Goal: Transaction & Acquisition: Register for event/course

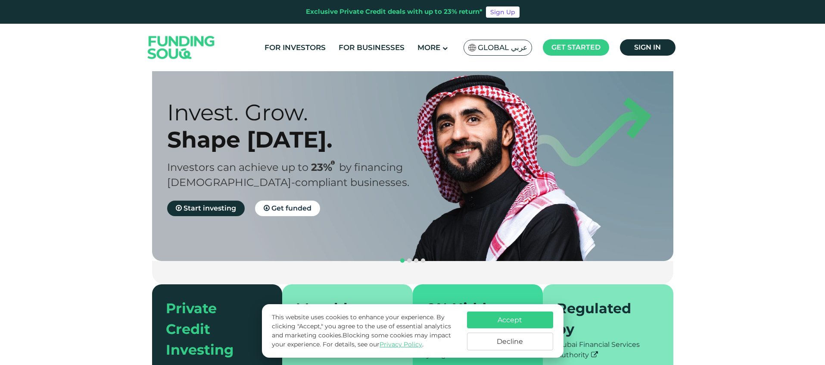
scroll to position [229, 0]
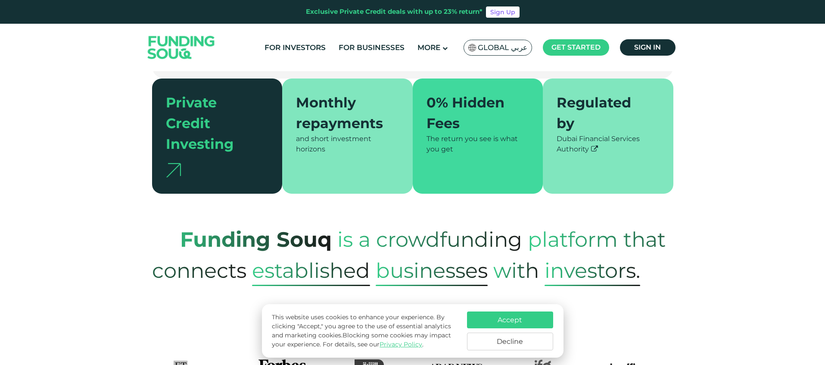
click at [511, 343] on button "Decline" at bounding box center [510, 341] width 86 height 18
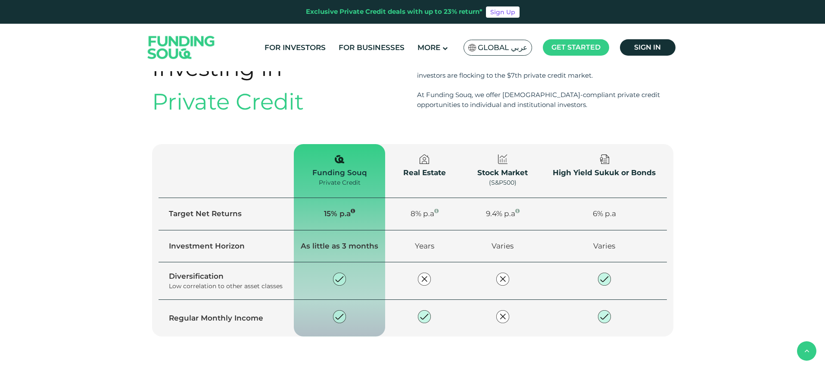
scroll to position [1018, 0]
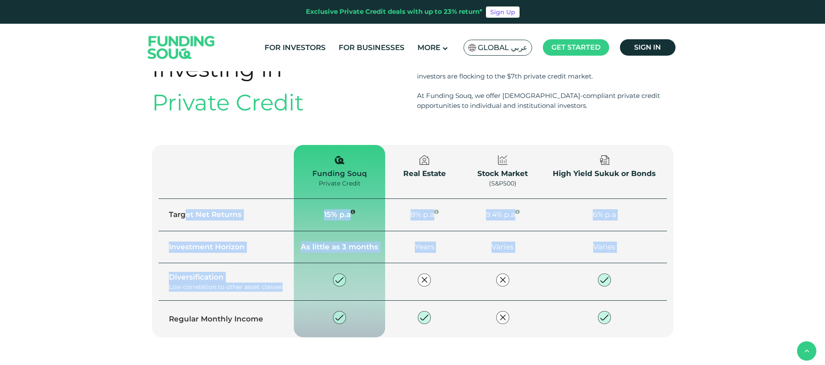
drag, startPoint x: 186, startPoint y: 170, endPoint x: 308, endPoint y: 237, distance: 139.4
click at [299, 233] on tbody "Target Net Returns 15% p.a 8% p.a 9.4% p.a 6% p.a Investment Horizon" at bounding box center [413, 268] width 508 height 139
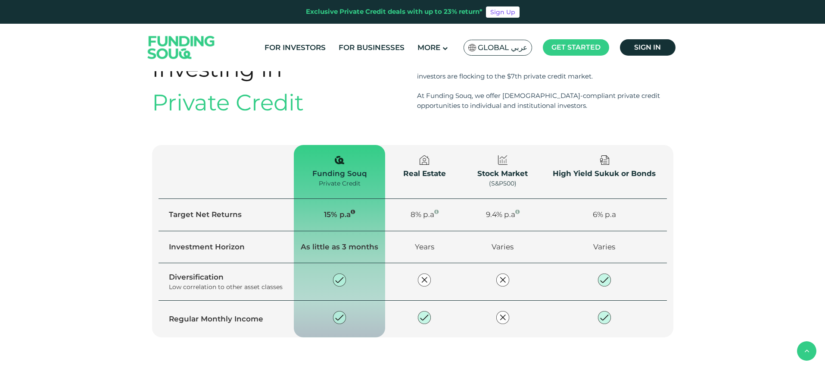
click at [370, 300] on td at bounding box center [339, 318] width 91 height 37
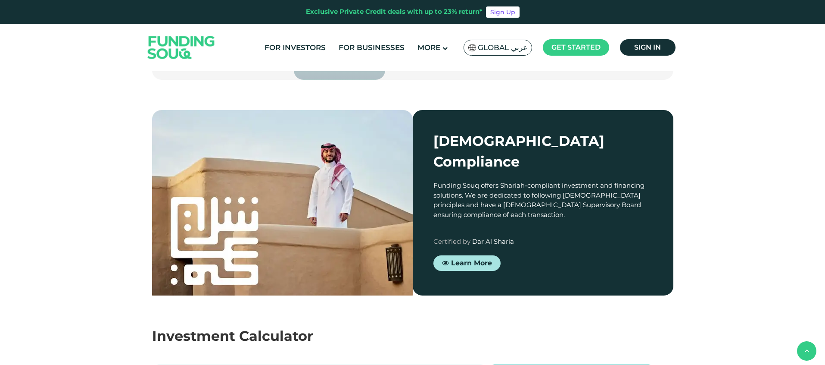
scroll to position [1281, 0]
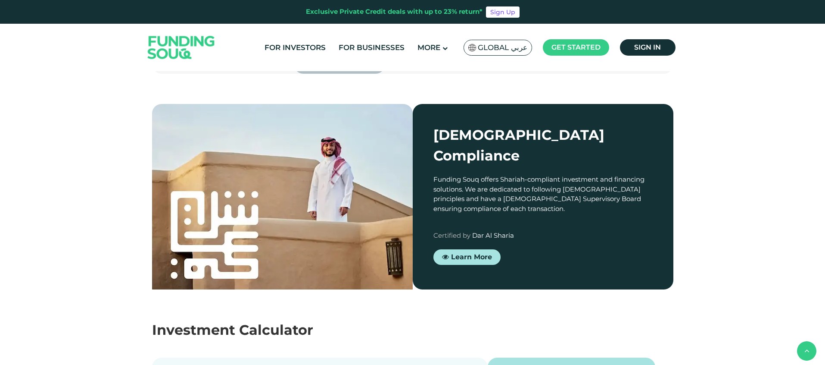
type tc-range-slider "4"
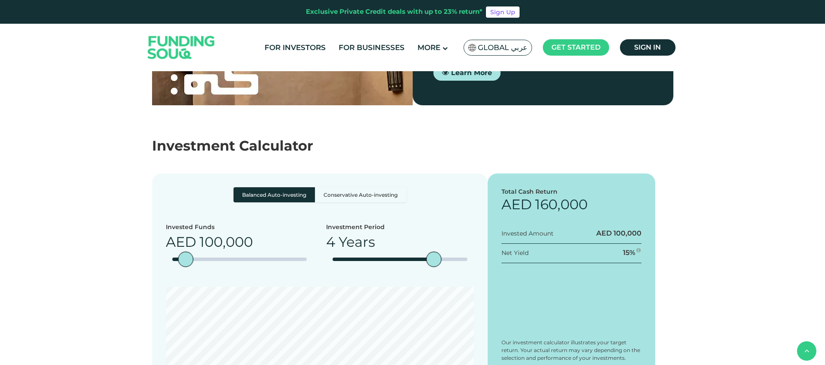
scroll to position [1479, 0]
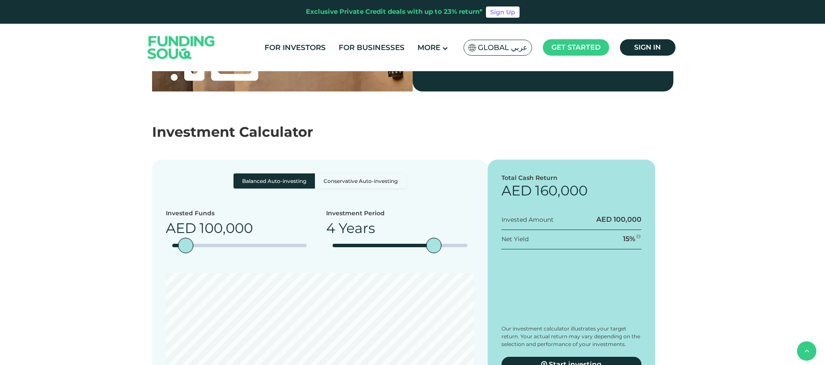
click at [352, 173] on label "Conservative Auto-investing" at bounding box center [360, 180] width 91 height 15
click at [239, 173] on input "Conservative Auto-investing" at bounding box center [237, 176] width 6 height 6
radio input "true"
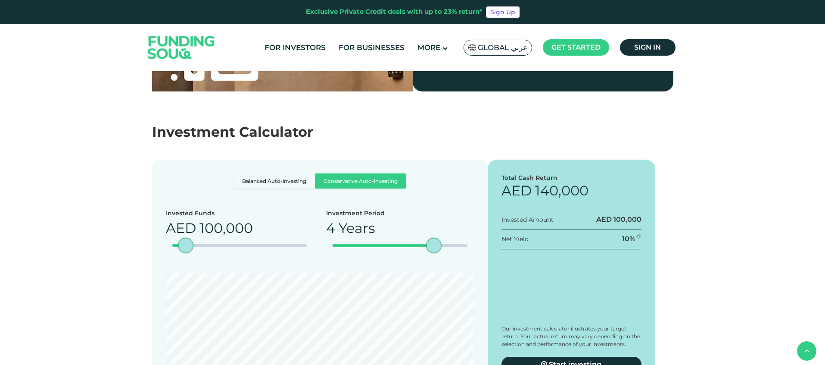
click at [285, 173] on label "Balanced Auto-investing" at bounding box center [274, 180] width 81 height 15
click at [239, 173] on input "Balanced Auto-investing" at bounding box center [237, 176] width 6 height 6
radio input "true"
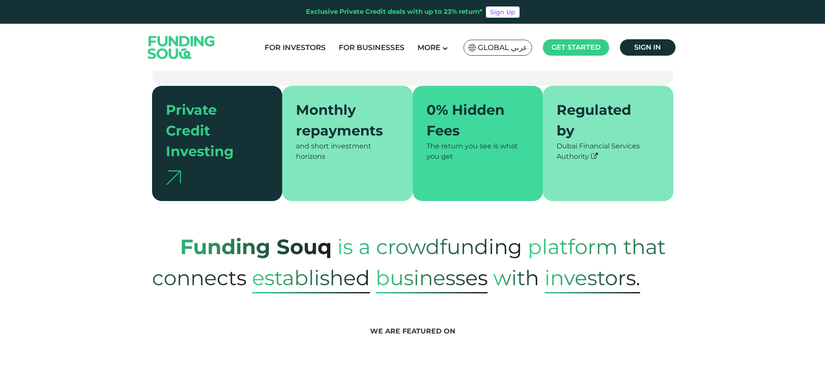
scroll to position [0, 0]
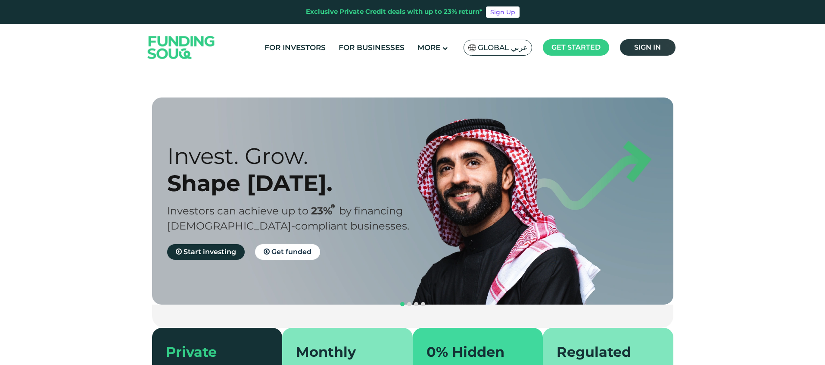
click at [651, 47] on span "Sign in" at bounding box center [647, 47] width 27 height 8
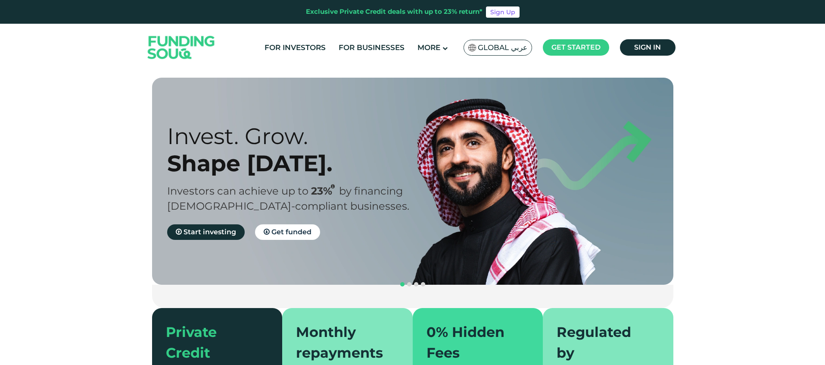
click at [503, 14] on link "Sign Up" at bounding box center [503, 11] width 34 height 11
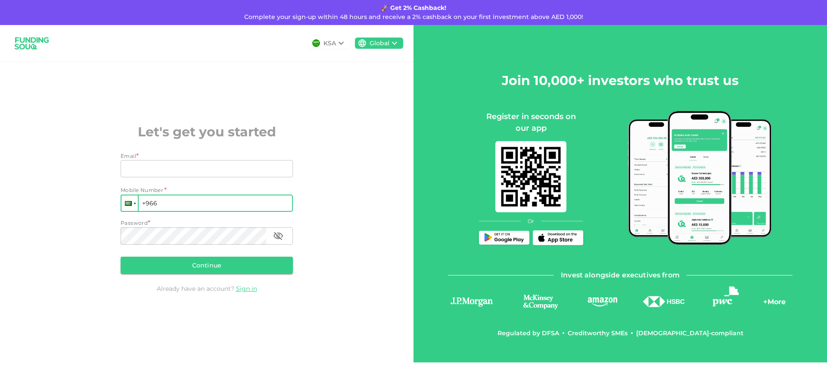
click at [128, 201] on div at bounding box center [128, 203] width 7 height 5
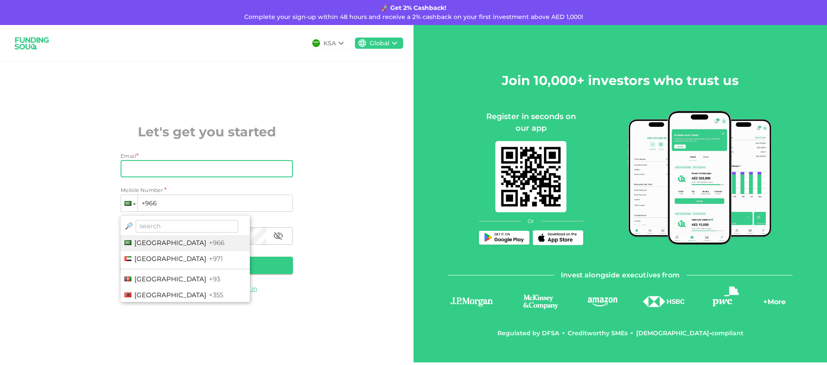
click at [142, 168] on input "Email" at bounding box center [202, 168] width 163 height 17
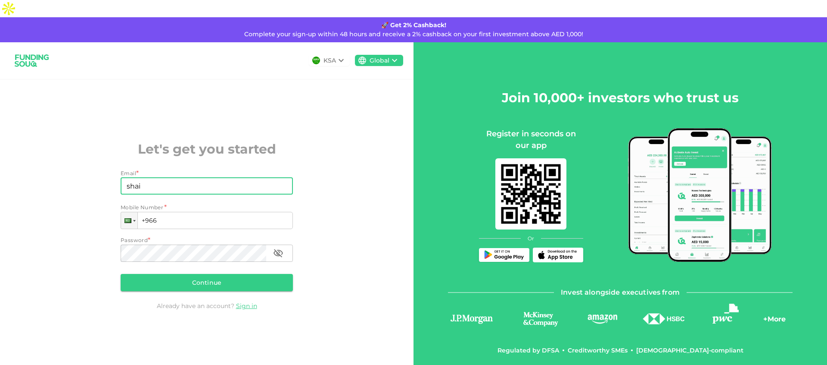
type input "shaima.solli@gmail.com"
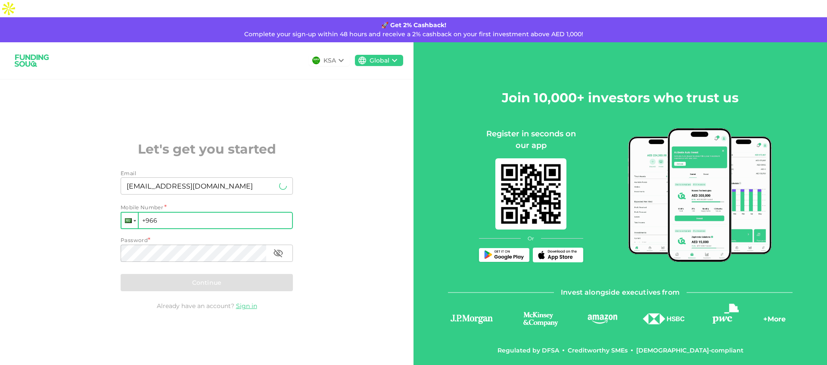
click at [133, 212] on div at bounding box center [130, 220] width 16 height 16
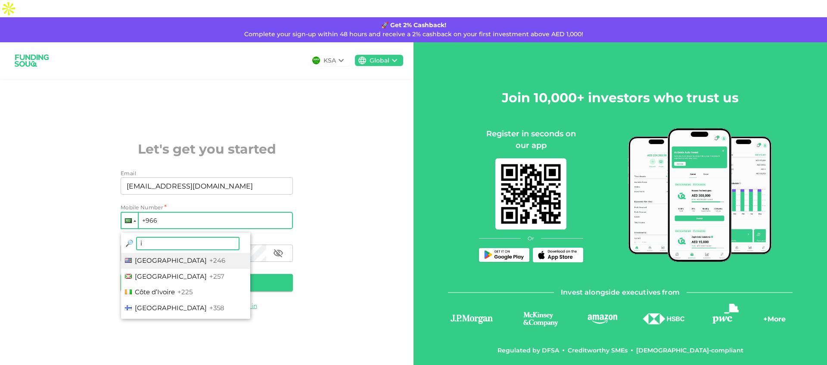
type input "it"
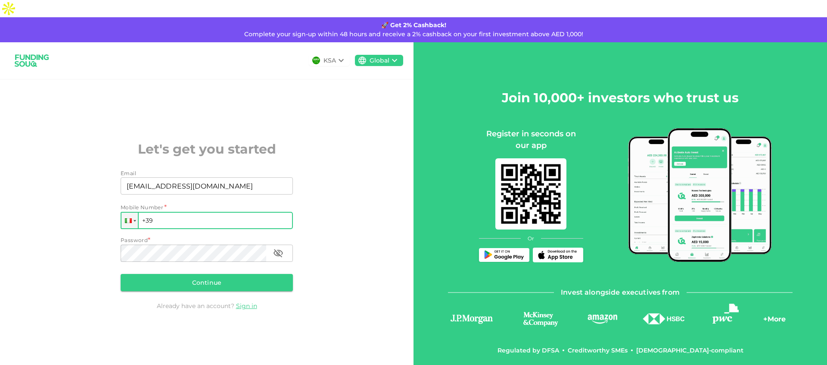
click at [156, 212] on input "+39" at bounding box center [207, 220] width 172 height 17
type input "+39 345 4485389"
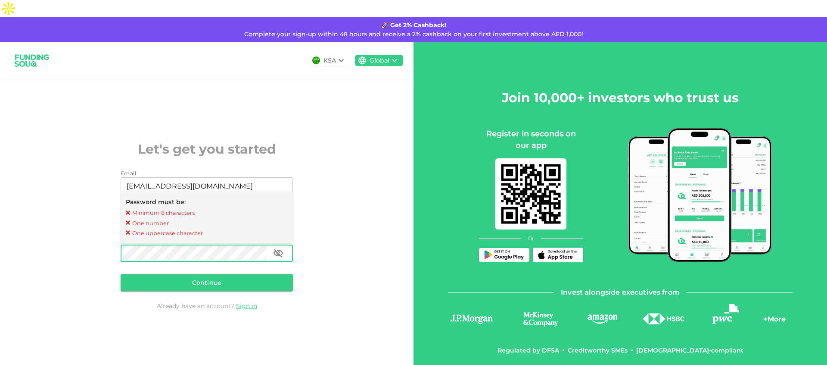
click at [65, 243] on div "KSA Global Let's get you started Email Email shaima.solli@gmail.com Email Mobil…" at bounding box center [207, 210] width 414 height 337
click at [95, 243] on div "KSA Global Let's get you started Email Email shaima.solli@gmail.com Email Mobil…" at bounding box center [207, 210] width 414 height 337
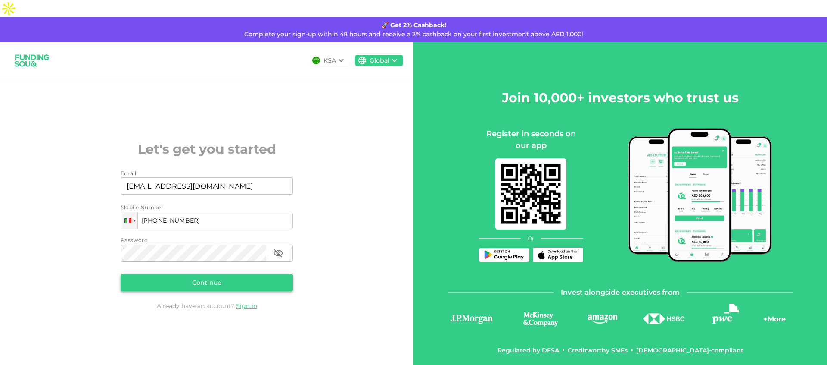
click at [180, 274] on button "Continue" at bounding box center [207, 282] width 172 height 17
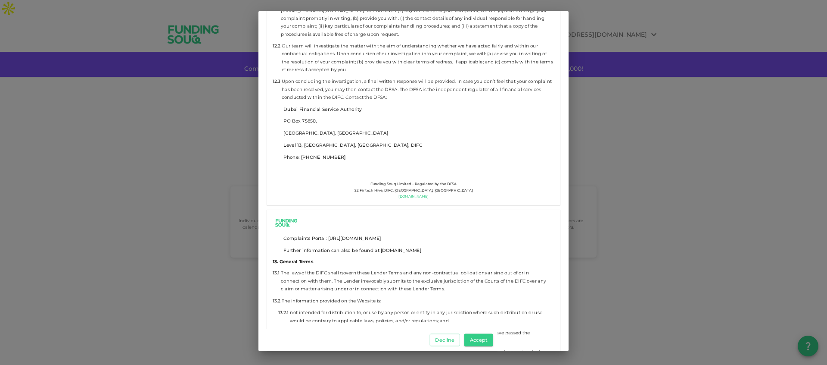
scroll to position [4963, 0]
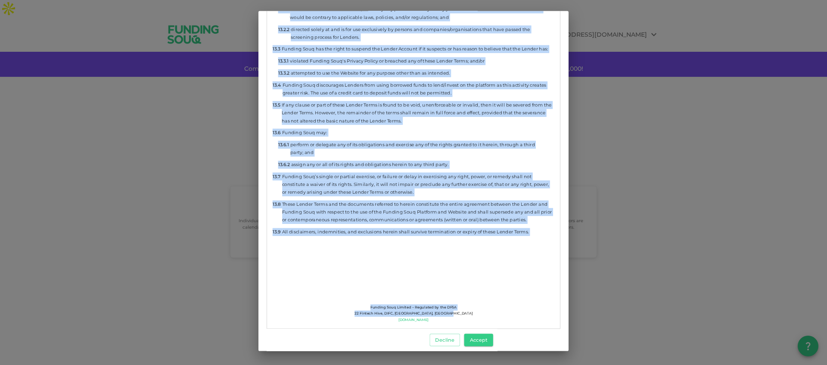
drag, startPoint x: 274, startPoint y: 72, endPoint x: 578, endPoint y: 326, distance: 396.4
click at [578, 326] on div "T&Cs for Investors Download These Lender Terms and Conditions (“Lender Terms”) …" at bounding box center [414, 180] width 662 height 361
copy div "These Lender Terms and Conditions (“Lender Terms”) govern the relationship betw…"
click at [487, 342] on button "Accept" at bounding box center [478, 339] width 29 height 12
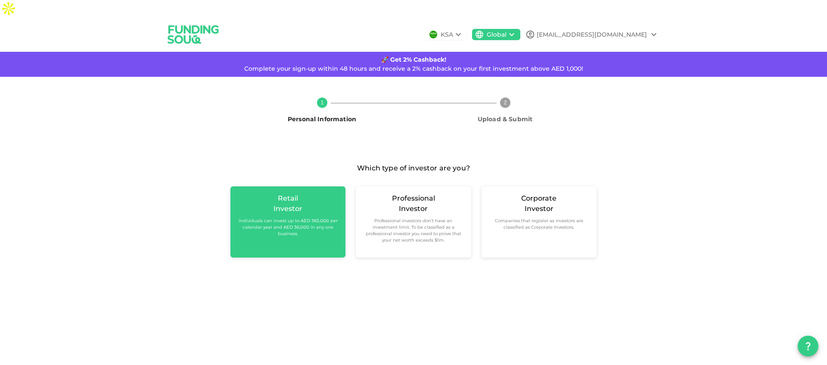
click at [272, 193] on div "Retail Investor Individuals can invest up to AED 365,000 per calendar year and …" at bounding box center [287, 215] width 101 height 44
click at [292, 217] on small "Individuals can invest up to AED 365,000 per calendar year and AED 36,000 in an…" at bounding box center [287, 226] width 101 height 19
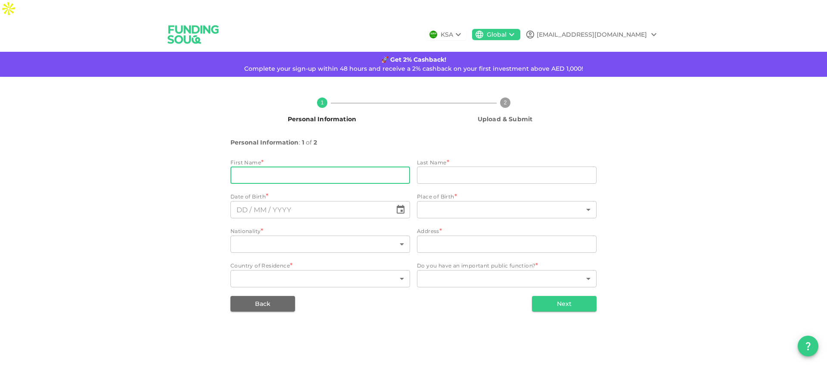
click at [296, 166] on input "firstName" at bounding box center [321, 174] width 180 height 17
type input "Cheima"
type input "Solli"
type input "Tunisia"
type input "Via agnetti"
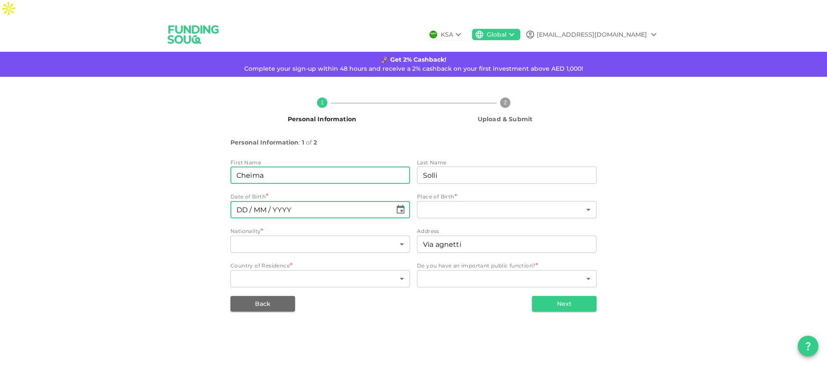
click at [285, 201] on input "⁦⁨DD⁩ / ⁨MM⁩ / ⁨YYYY⁩⁩" at bounding box center [312, 209] width 162 height 17
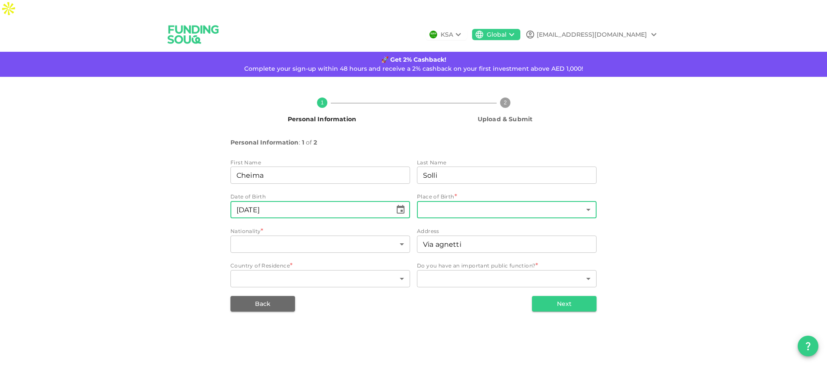
type input "⁦⁨18⁩ / ⁨02⁩ / ⁨1992⁩⁩"
click at [445, 196] on body "KSA Global shaima.solli@gmail.com 🚀 Get 2% Cashback! Complete your sign-up with…" at bounding box center [413, 182] width 827 height 365
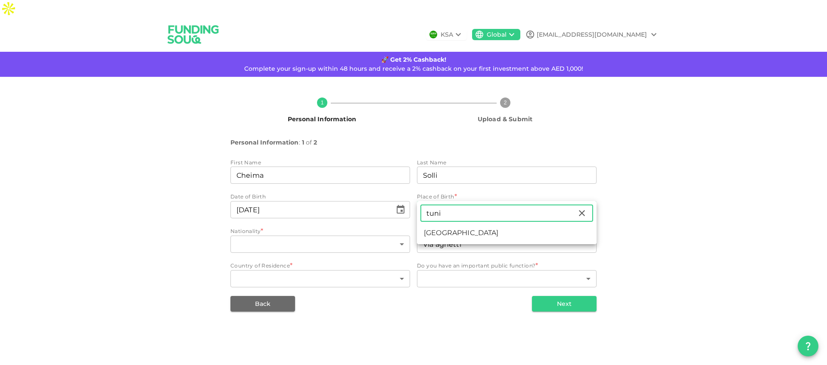
type input "tuni"
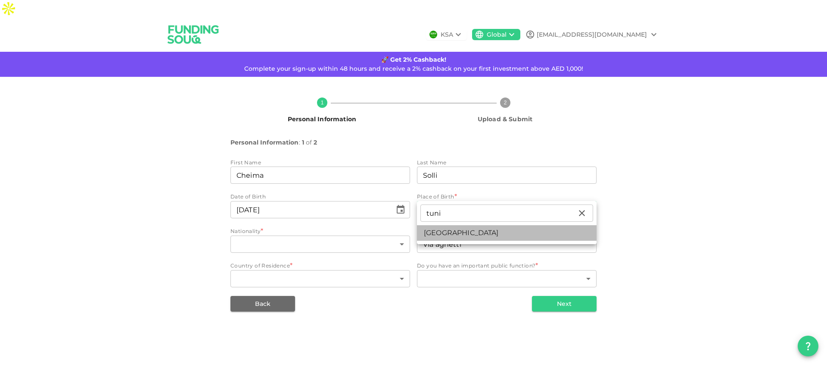
click at [446, 233] on li "Tunisia" at bounding box center [507, 233] width 180 height 16
type input "200"
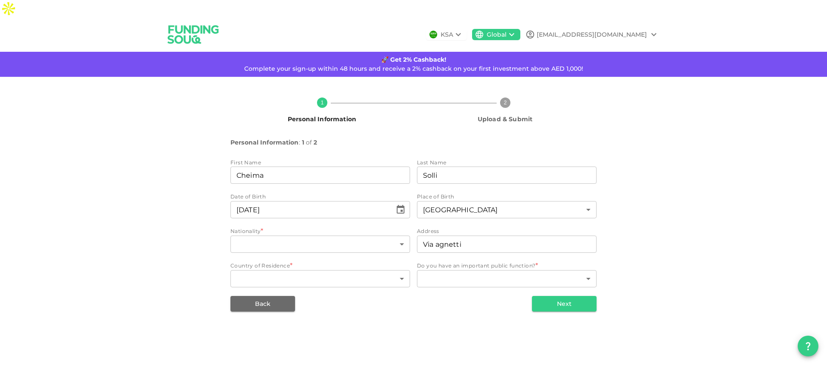
click at [340, 230] on body "KSA Global shaima.solli@gmail.com 🚀 Get 2% Cashback! Complete your sign-up with…" at bounding box center [413, 182] width 827 height 365
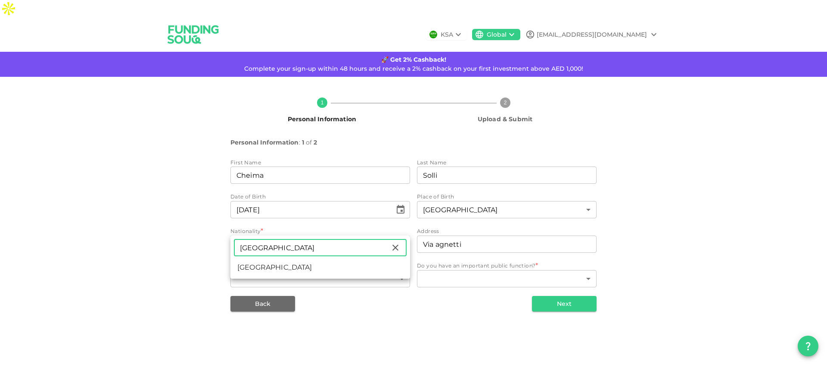
type input "tunis"
click at [241, 268] on li "Tunisia" at bounding box center [321, 267] width 180 height 16
type input "200"
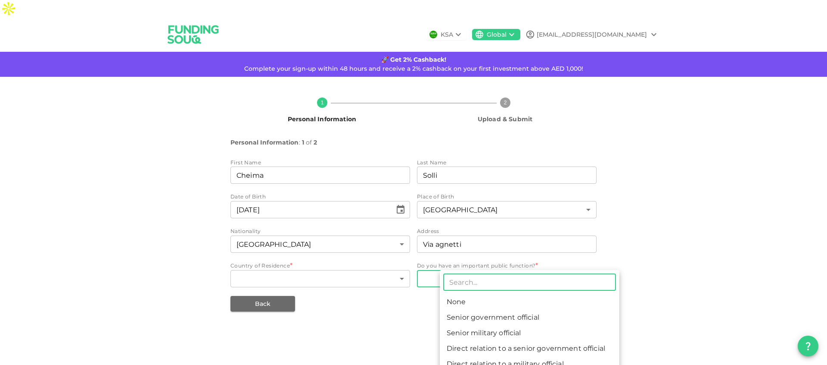
click at [446, 256] on body "KSA Global shaima.solli@gmail.com 🚀 Get 2% Cashback! Complete your sign-up with…" at bounding box center [413, 182] width 827 height 365
click at [472, 303] on li "None" at bounding box center [530, 302] width 180 height 16
type input "1"
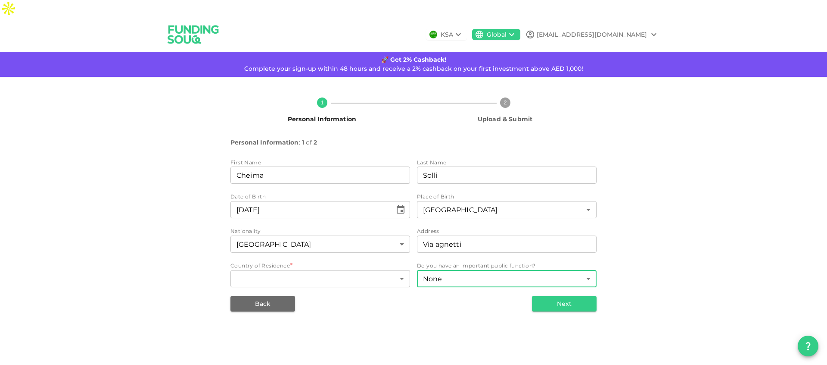
click at [474, 256] on body "KSA Global shaima.solli@gmail.com 🚀 Get 2% Cashback! Complete your sign-up with…" at bounding box center [413, 182] width 827 height 365
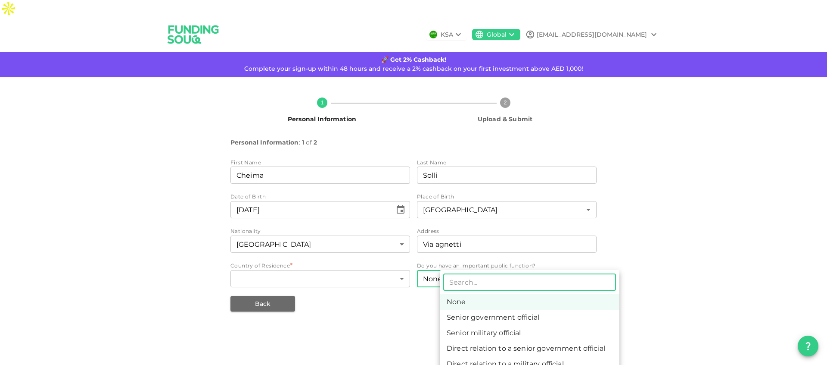
click at [319, 258] on div at bounding box center [413, 182] width 827 height 365
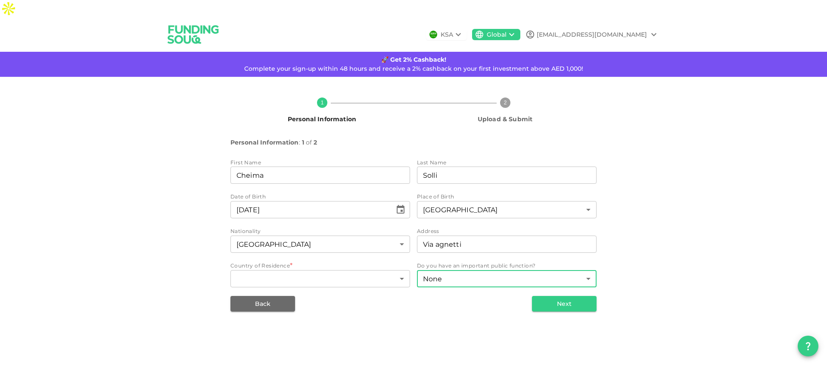
click at [314, 258] on body "KSA Global shaima.solli@gmail.com 🚀 Get 2% Cashback! Complete your sign-up with…" at bounding box center [413, 182] width 827 height 365
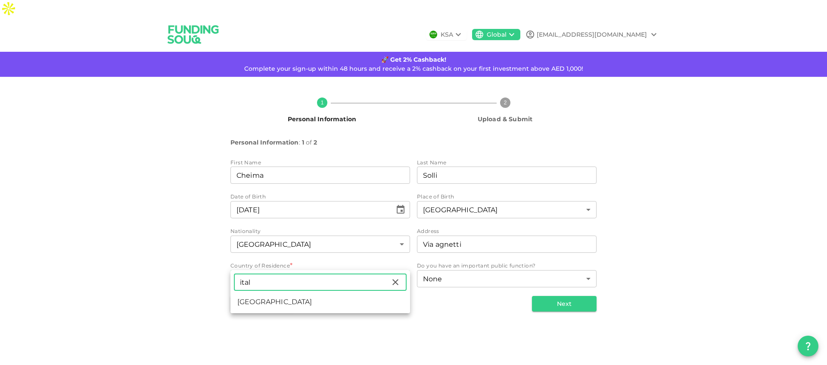
type input "ital"
click at [259, 305] on li "Italy" at bounding box center [321, 302] width 180 height 16
type input "94"
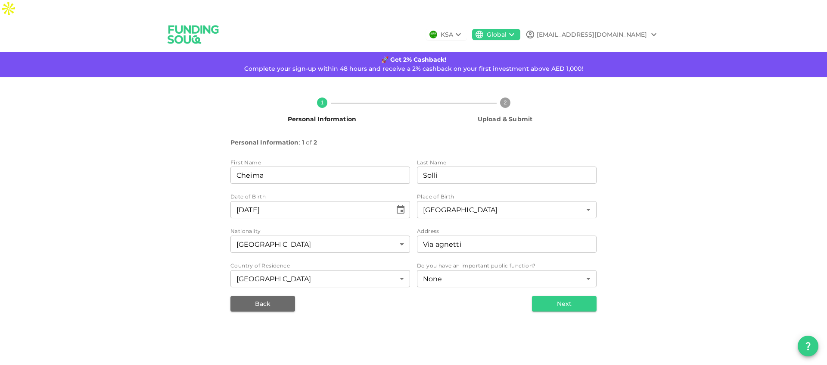
click at [455, 314] on div "KSA Global shaima.solli@gmail.com 🚀 Get 2% Cashback! Complete your sign-up with…" at bounding box center [413, 199] width 827 height 365
click at [552, 296] on button "Next" at bounding box center [564, 304] width 65 height 16
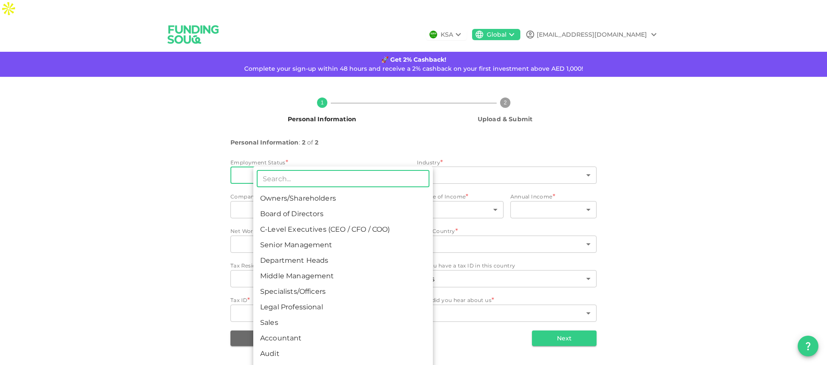
click at [318, 157] on body "KSA Global shaima.solli@gmail.com 🚀 Get 2% Cashback! Complete your sign-up with…" at bounding box center [413, 182] width 827 height 365
click at [301, 289] on li "Specialists/Officers" at bounding box center [343, 292] width 180 height 16
type input "7"
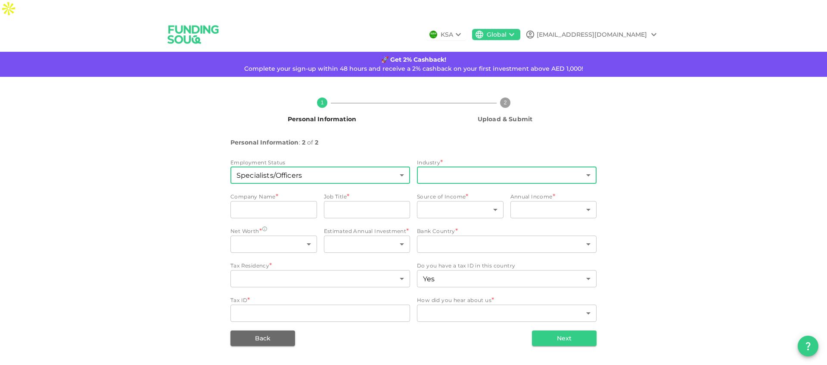
click at [462, 160] on body "KSA Global shaima.solli@gmail.com 🚀 Get 2% Cashback! Complete your sign-up with…" at bounding box center [413, 182] width 827 height 365
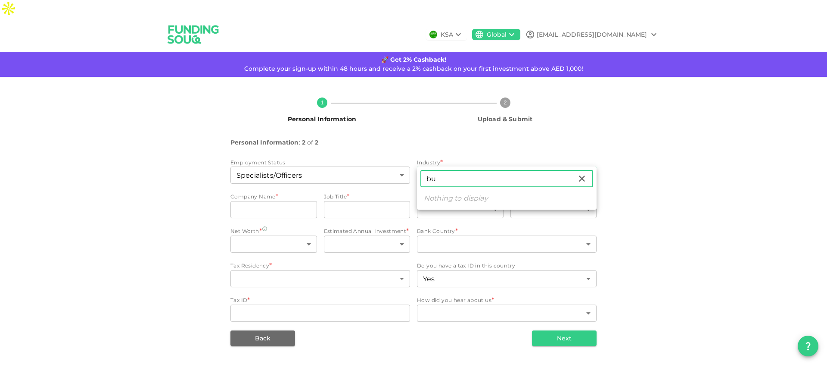
type input "b"
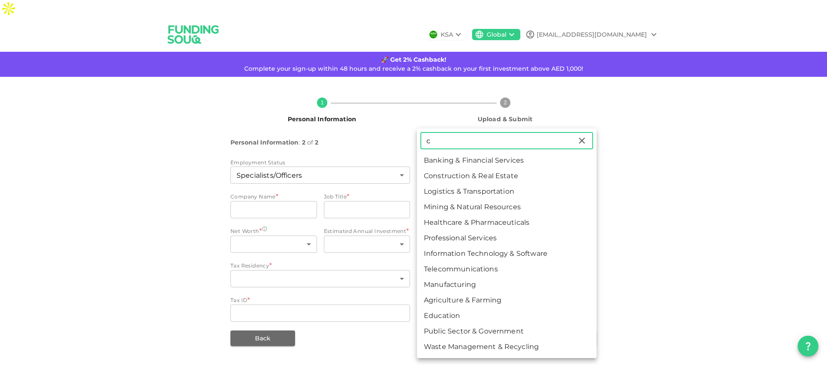
type input "c"
click at [504, 239] on li "Professional Services" at bounding box center [507, 238] width 180 height 16
type input "7"
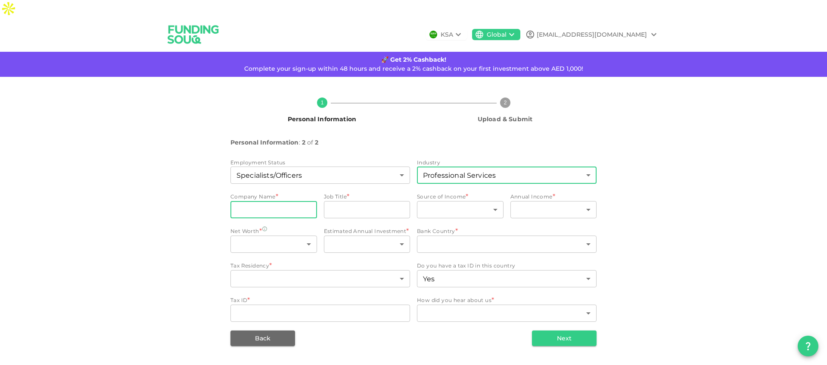
click at [277, 201] on input "companyName" at bounding box center [274, 209] width 87 height 17
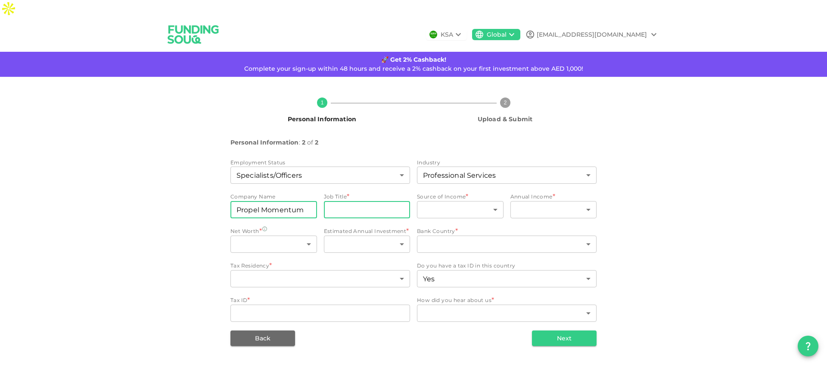
type input "Propel Momentum"
click at [341, 201] on input "jobTitle" at bounding box center [367, 209] width 87 height 17
type input "Consultant"
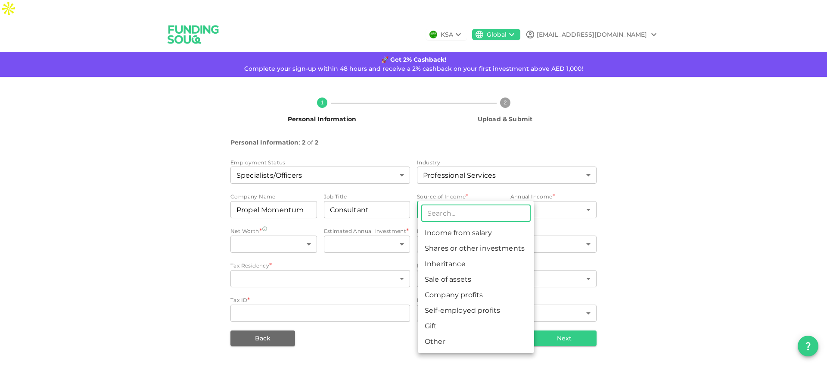
click at [491, 187] on body "KSA Global shaima.solli@gmail.com 🚀 Get 2% Cashback! Complete your sign-up with…" at bounding box center [413, 182] width 827 height 365
click at [471, 227] on li "Income from salary" at bounding box center [476, 233] width 116 height 16
type input "1"
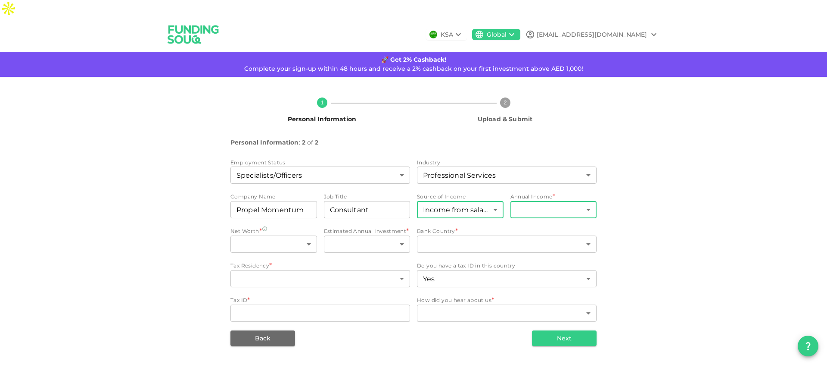
click at [549, 190] on body "KSA Global shaima.solli@gmail.com 🚀 Get 2% Cashback! Complete your sign-up with…" at bounding box center [413, 182] width 827 height 365
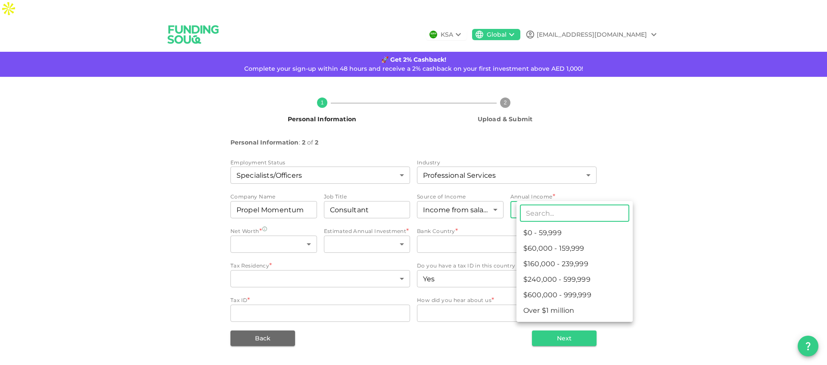
click at [557, 252] on li "$60,000 - 159,999" at bounding box center [575, 248] width 116 height 16
type input "2"
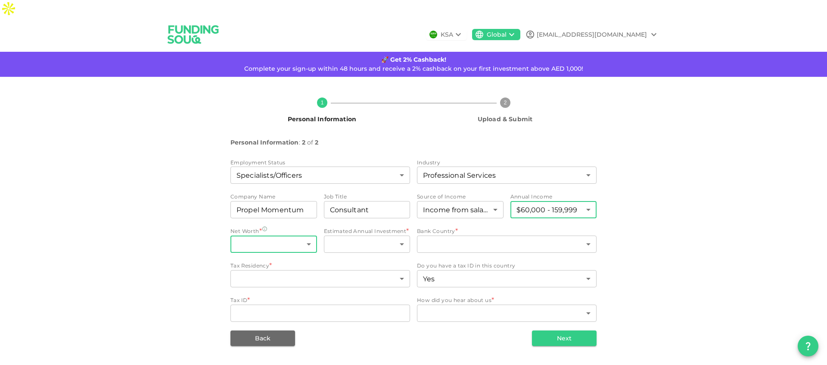
click at [296, 230] on body "KSA Global shaima.solli@gmail.com 🚀 Get 2% Cashback! Complete your sign-up with…" at bounding box center [413, 182] width 827 height 365
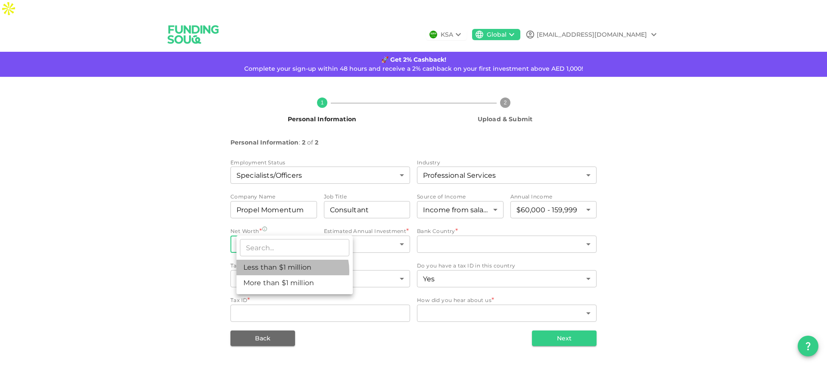
click at [292, 271] on li "Less than $1 million" at bounding box center [295, 267] width 116 height 16
type input "1"
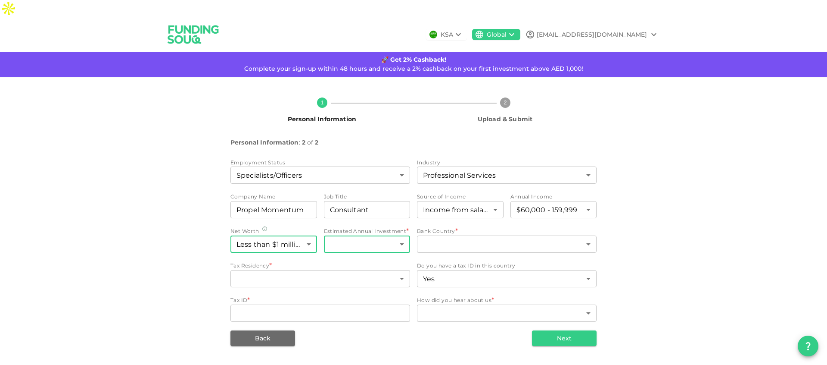
click at [359, 227] on body "KSA Global shaima.solli@gmail.com 🚀 Get 2% Cashback! Complete your sign-up with…" at bounding box center [413, 182] width 827 height 365
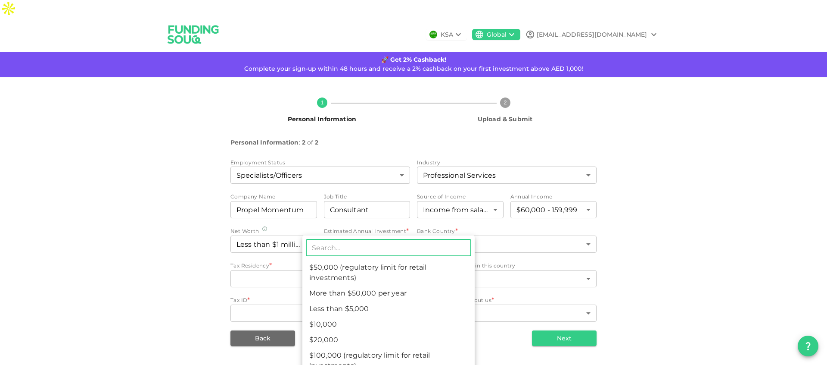
click at [366, 272] on li "$50,000 (regulatory limit for retail investments)" at bounding box center [388, 272] width 172 height 26
type input "4"
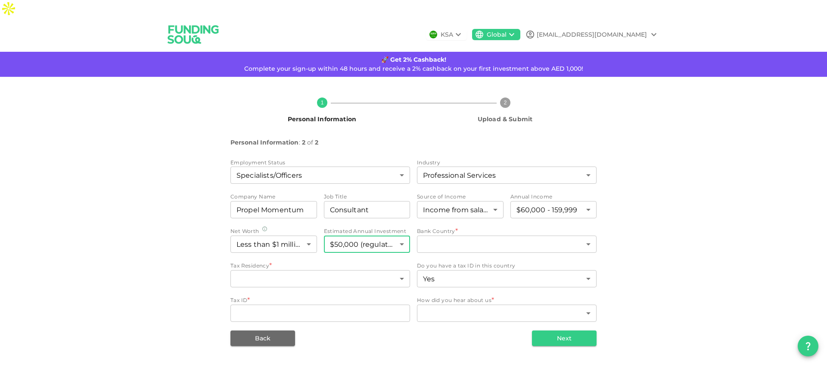
click at [402, 232] on body "KSA Global shaima.solli@gmail.com 🚀 Get 2% Cashback! Complete your sign-up with…" at bounding box center [413, 182] width 827 height 365
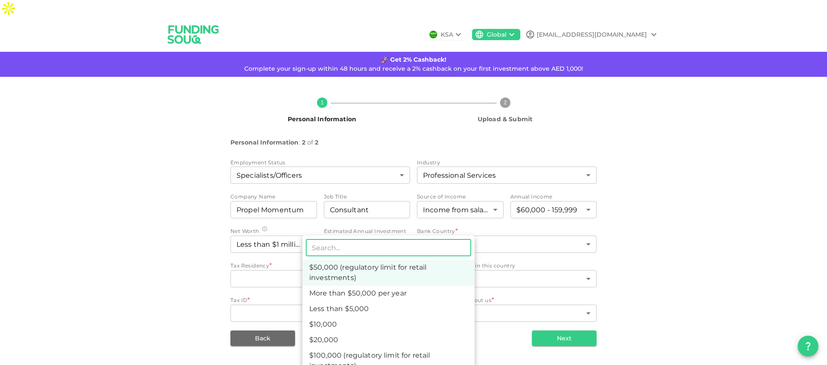
click at [451, 224] on div at bounding box center [413, 182] width 827 height 365
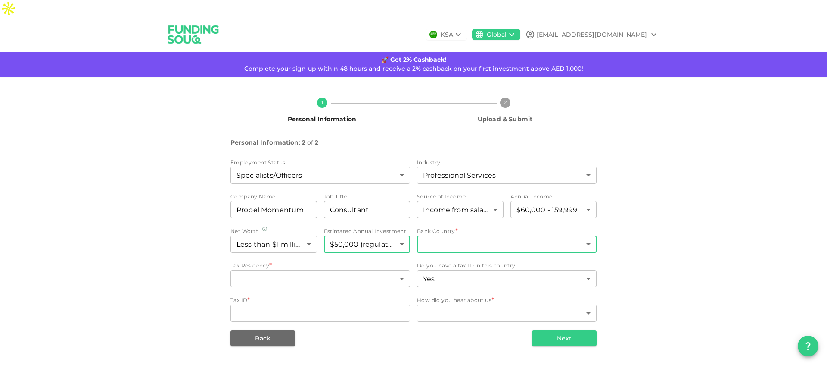
click at [469, 225] on body "KSA Global shaima.solli@gmail.com 🚀 Get 2% Cashback! Complete your sign-up with…" at bounding box center [413, 182] width 827 height 365
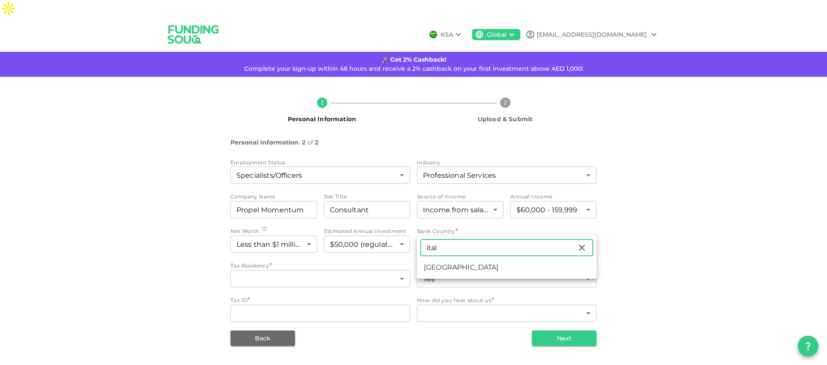
click at [443, 243] on input "ital" at bounding box center [499, 247] width 156 height 17
type input "lith"
click at [460, 261] on li "Lithuania" at bounding box center [507, 267] width 180 height 16
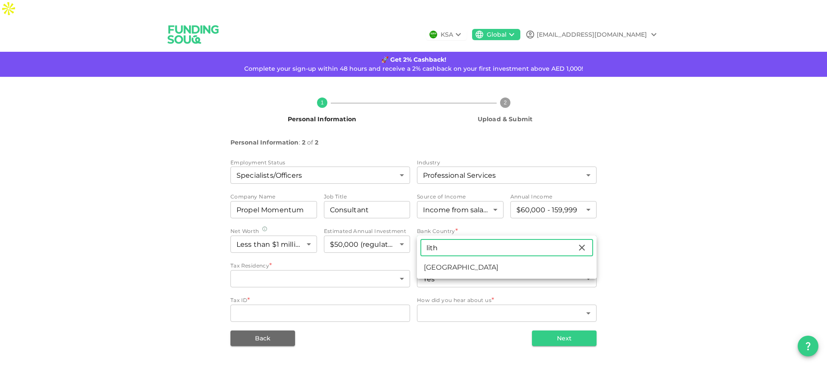
type input "110"
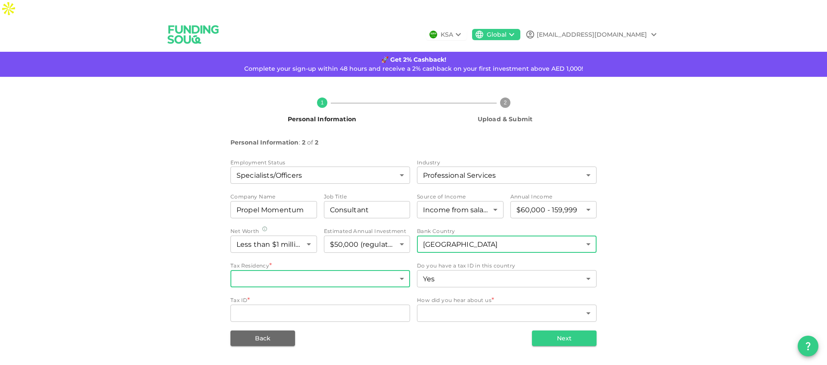
click at [328, 257] on body "KSA Global shaima.solli@gmail.com 🚀 Get 2% Cashback! Complete your sign-up with…" at bounding box center [413, 182] width 827 height 365
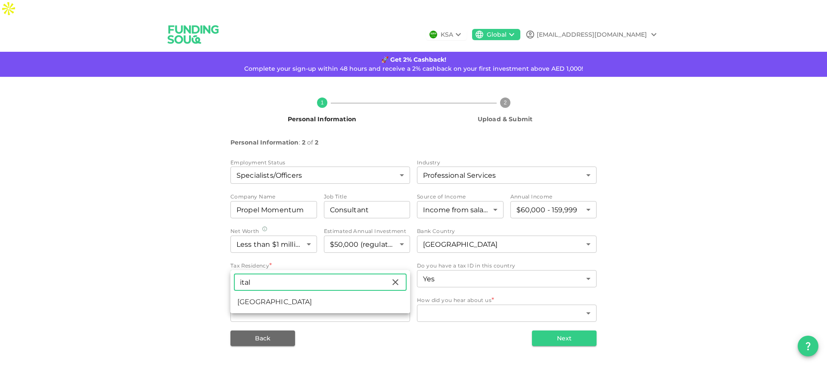
type input "ital"
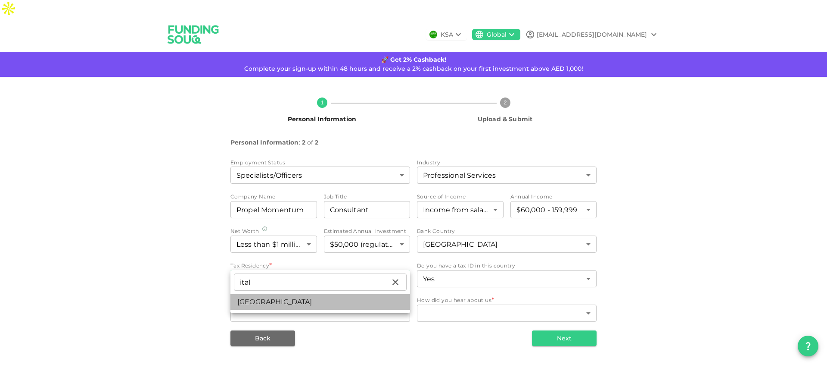
click at [265, 301] on li "Italy" at bounding box center [321, 302] width 180 height 16
type input "94"
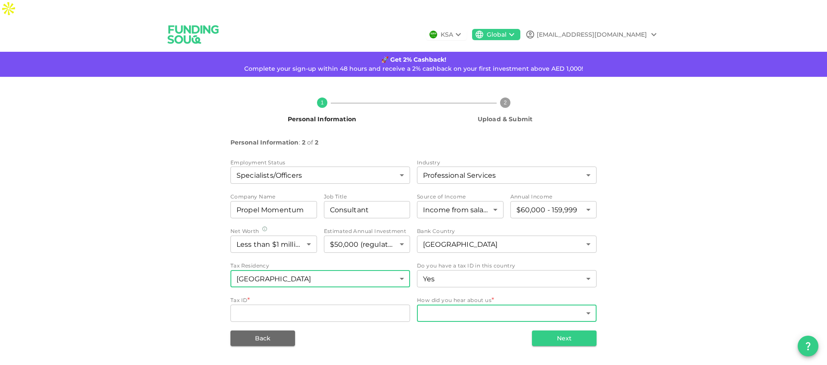
click at [443, 298] on body "KSA Global shaima.solli@gmail.com 🚀 Get 2% Cashback! Complete your sign-up with…" at bounding box center [413, 182] width 827 height 365
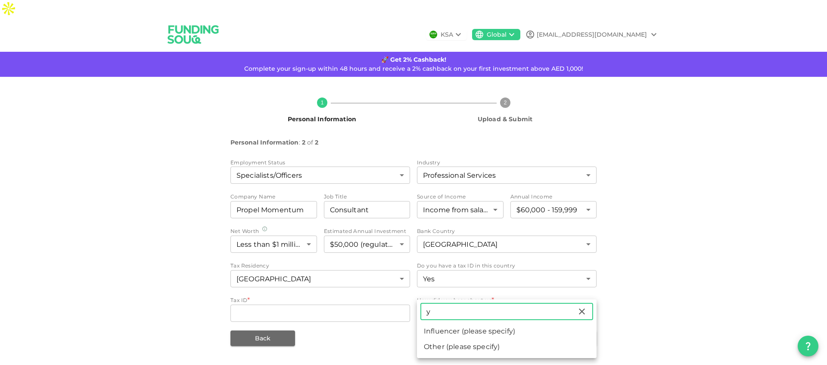
type input "y"
click at [458, 329] on li "Influencer (please specify)" at bounding box center [507, 331] width 180 height 16
type input "12"
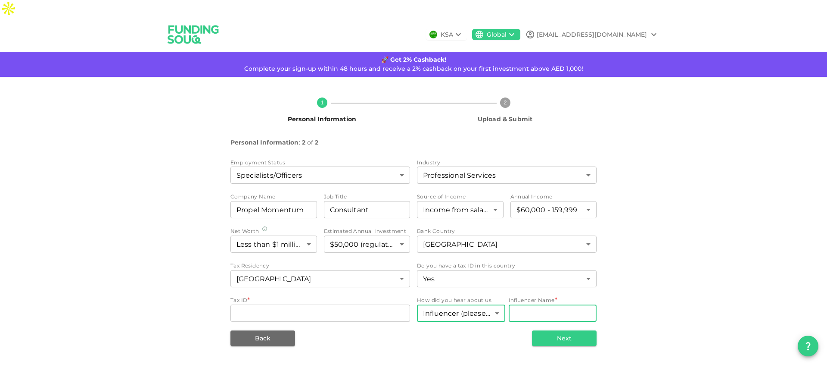
click at [536, 304] on input "Influencer Name" at bounding box center [553, 312] width 88 height 17
type input "d"
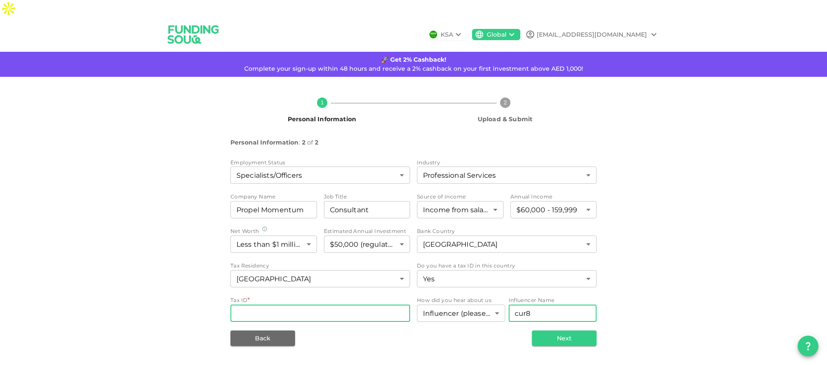
type input "cur8"
click at [372, 304] on input "Tax ID" at bounding box center [321, 312] width 180 height 17
click at [370, 304] on input "Tax ID" at bounding box center [321, 312] width 180 height 17
click at [368, 304] on input "Tax ID" at bounding box center [321, 312] width 180 height 17
paste input "SLLCHM92B58Z352R"
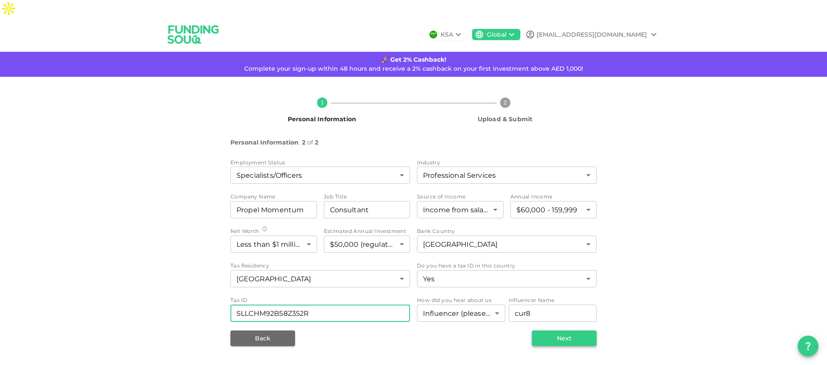
type input "SLLCHM92B58Z352R"
click at [552, 330] on button "Next" at bounding box center [564, 338] width 65 height 16
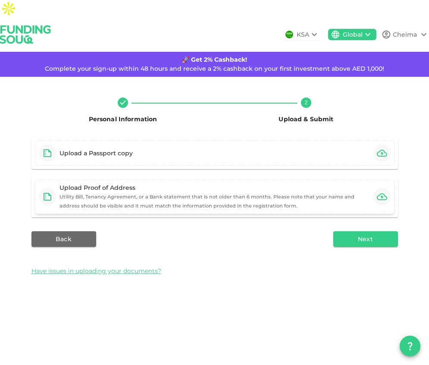
click at [344, 184] on div "Upload Proof of Address Utility Bill, Tenancy Agreement, or a Bank statement th…" at bounding box center [214, 196] width 310 height 27
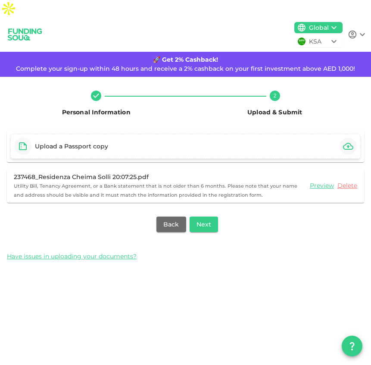
click at [227, 134] on div "Upload a Passport copy" at bounding box center [185, 146] width 350 height 25
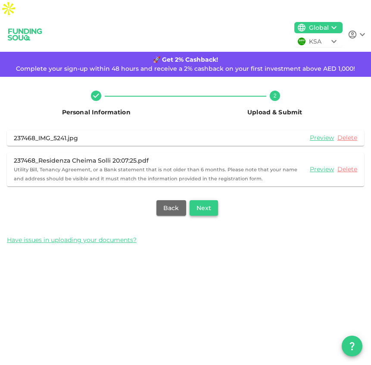
click at [204, 200] on button "Next" at bounding box center [204, 208] width 28 height 16
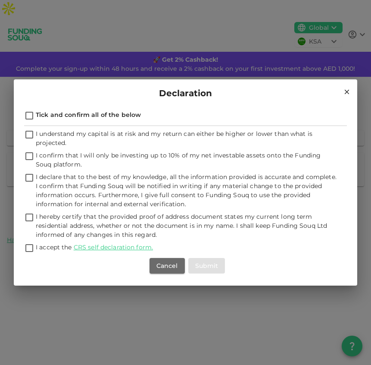
click at [118, 115] on span "Tick and confirm all of the below" at bounding box center [88, 115] width 105 height 8
click at [36, 115] on input "Tick and confirm all of the below" at bounding box center [29, 116] width 13 height 12
checkbox input "true"
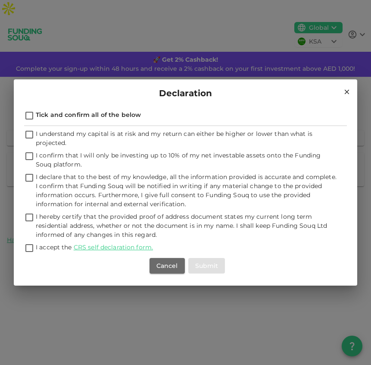
checkbox input "true"
click at [208, 268] on button "Submit" at bounding box center [206, 266] width 37 height 16
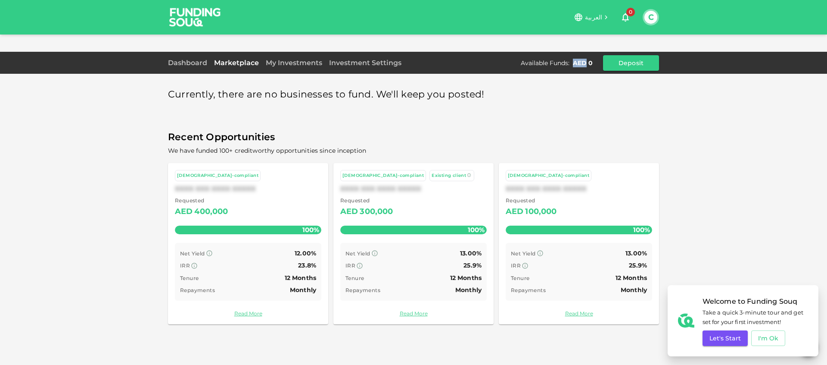
drag, startPoint x: 574, startPoint y: 47, endPoint x: 587, endPoint y: 47, distance: 12.9
click at [587, 59] on div "AED 0" at bounding box center [583, 63] width 20 height 9
copy div "AED"
click at [424, 86] on span "Currently, there are no businesses to fund. We'll keep you posted!" at bounding box center [326, 94] width 317 height 17
click at [186, 59] on link "Dashboard" at bounding box center [189, 63] width 43 height 8
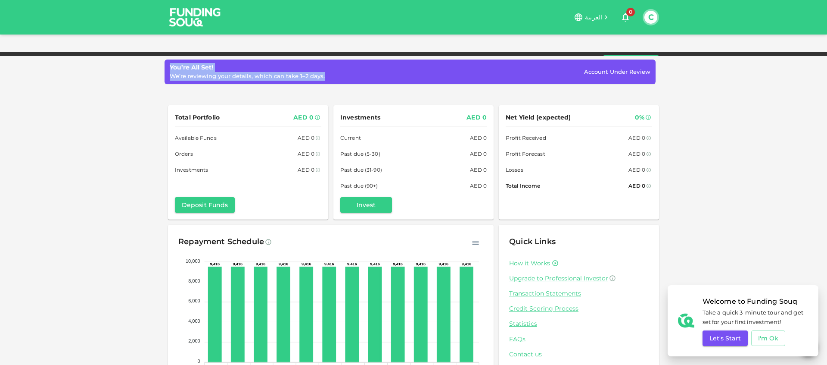
drag, startPoint x: 171, startPoint y: 67, endPoint x: 288, endPoint y: 81, distance: 118.0
click at [288, 81] on div "You’re All Set! We’re reviewing your details, which can take 1–2 days. Account …" at bounding box center [410, 71] width 491 height 25
click at [665, 184] on div "You’re All Set! We’re reviewing your details, which can take 1–2 days. Account …" at bounding box center [413, 212] width 827 height 391
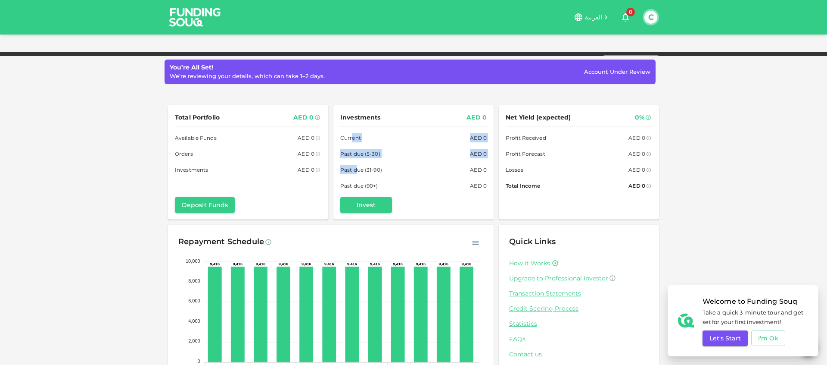
drag, startPoint x: 348, startPoint y: 123, endPoint x: 355, endPoint y: 157, distance: 34.2
click at [355, 156] on div "Investments AED 0 Current AED 0 Past due (5-30) AED 0 Past due (31-90) AED 0 Pa…" at bounding box center [413, 151] width 146 height 78
click at [392, 157] on div "Investments AED 0 Current AED 0 Past due (5-30) AED 0 Past due (31-90) AED 0 Pa…" at bounding box center [413, 151] width 146 height 78
click at [253, 59] on link "Marketplace" at bounding box center [237, 63] width 52 height 8
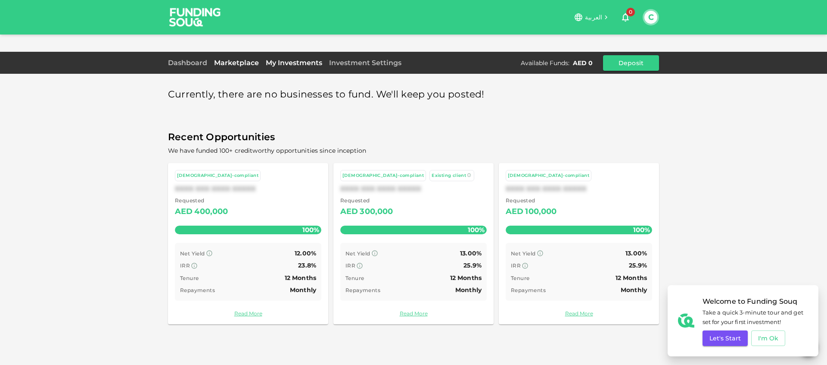
click at [292, 59] on link "My Investments" at bounding box center [293, 63] width 63 height 8
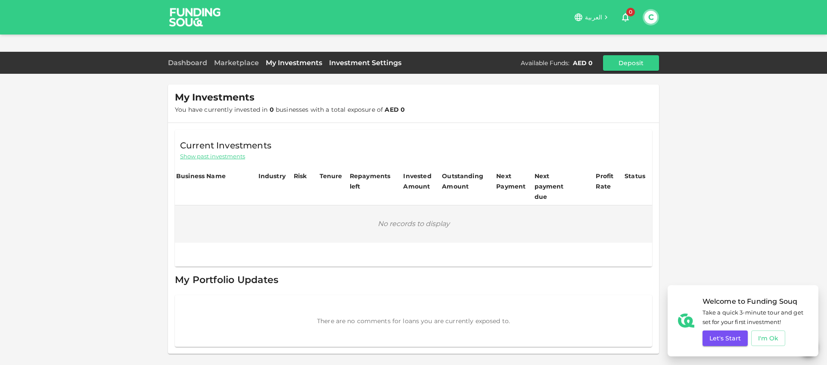
click at [366, 59] on link "Investment Settings" at bounding box center [365, 63] width 79 height 8
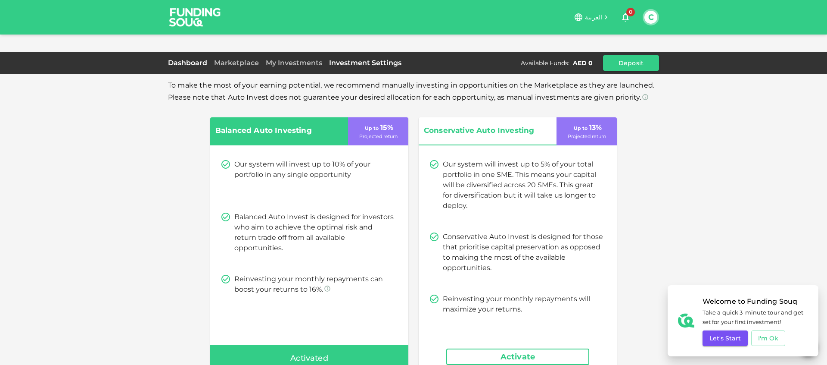
click at [190, 59] on link "Dashboard" at bounding box center [189, 63] width 43 height 8
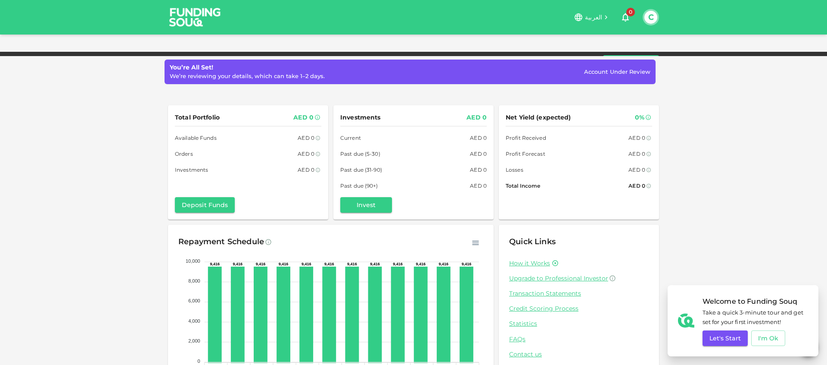
click at [386, 58] on div "Investment Settings" at bounding box center [365, 63] width 79 height 10
click at [386, 59] on link "Investment Settings" at bounding box center [365, 63] width 79 height 8
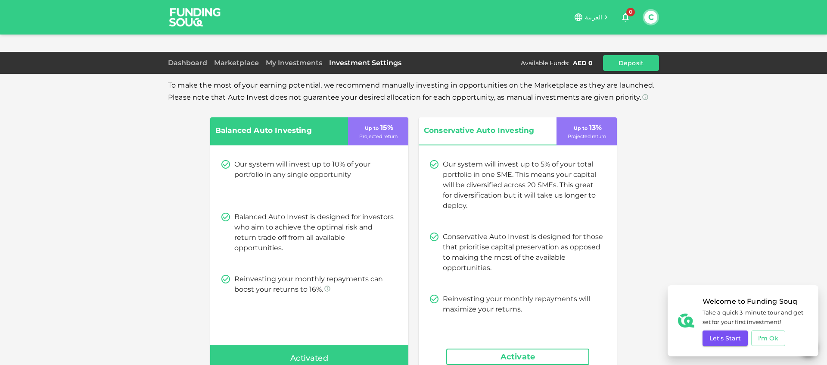
click at [671, 80] on div "To make the most of your earning potential, we recommend manually investing in …" at bounding box center [413, 260] width 827 height 487
